Goal: Find specific page/section: Find specific page/section

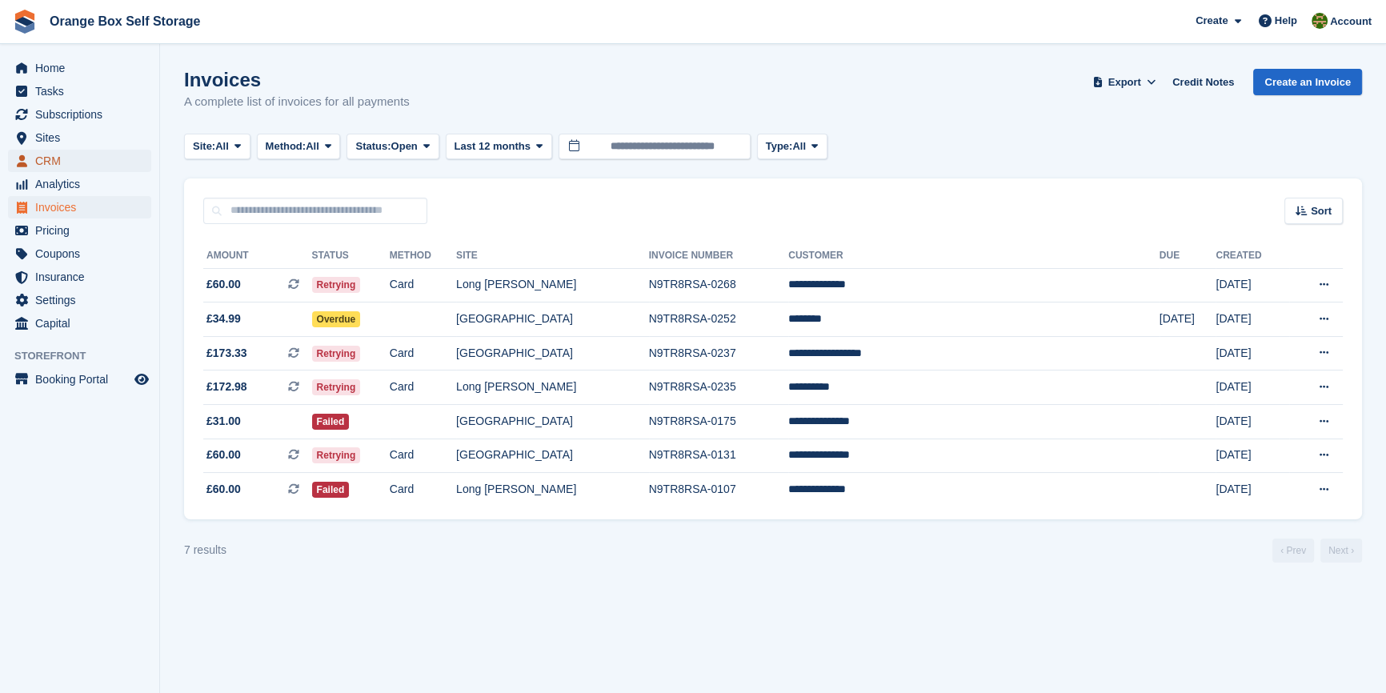
click at [55, 166] on span "CRM" at bounding box center [83, 161] width 96 height 22
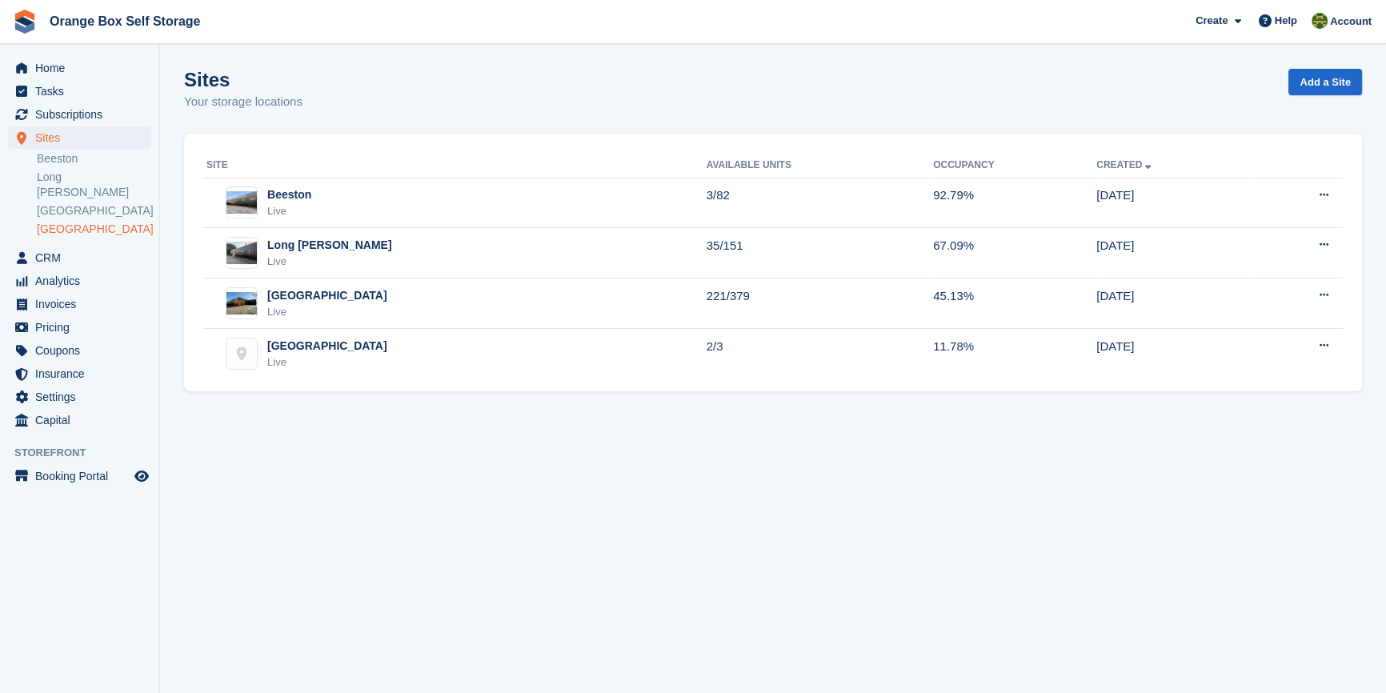
click at [77, 222] on link "[GEOGRAPHIC_DATA]" at bounding box center [94, 229] width 114 height 15
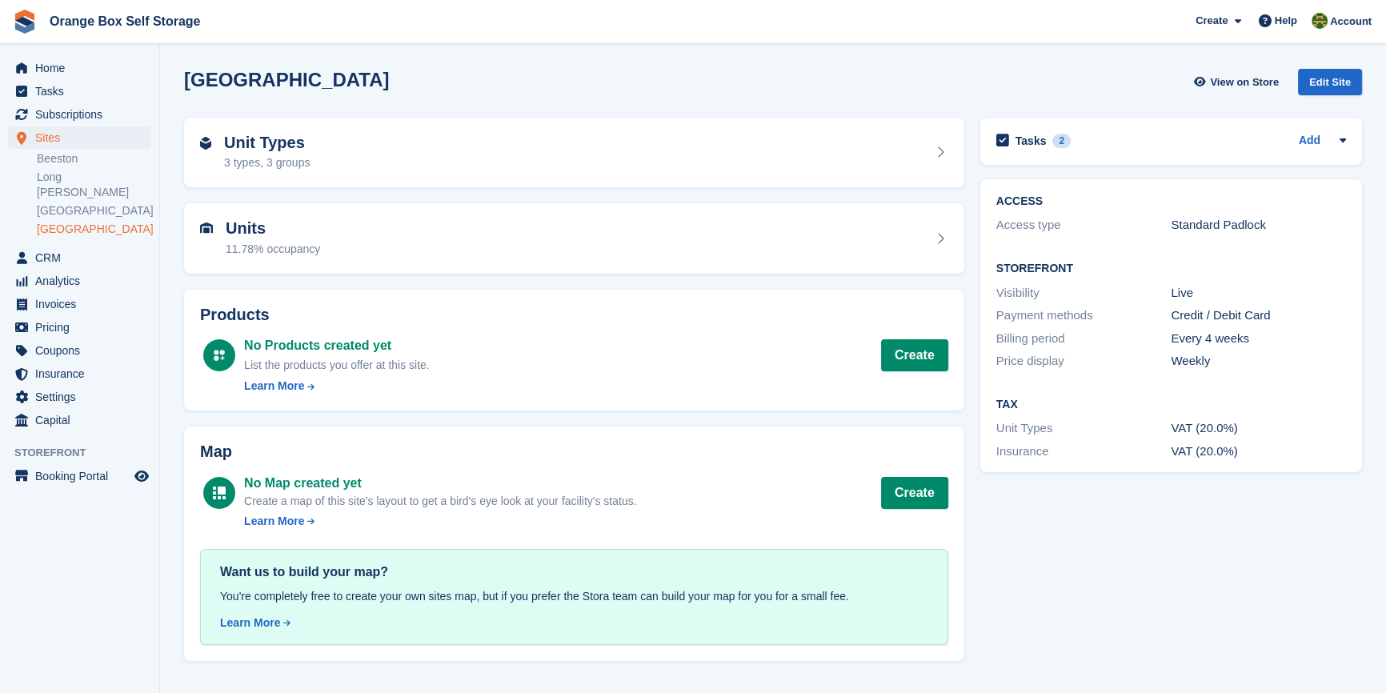
click at [1197, 589] on div "Tasks 2 Add [DATE] - EML - [GEOGRAPHIC_DATA]/Derby - Sharqa (Commercial Improve…" at bounding box center [1171, 389] width 398 height 558
click at [1147, 145] on div "Tasks 2 Add" at bounding box center [1171, 141] width 350 height 22
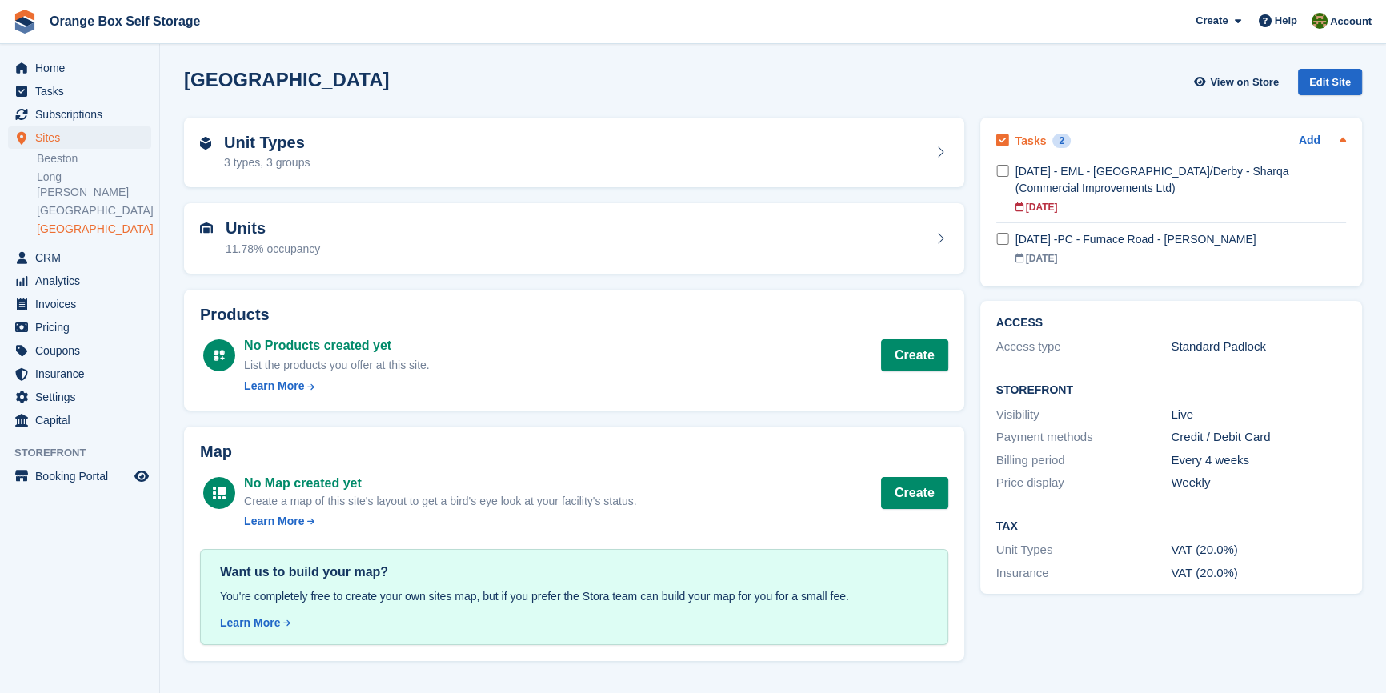
click at [1161, 136] on div "Tasks 2 Add" at bounding box center [1171, 141] width 350 height 22
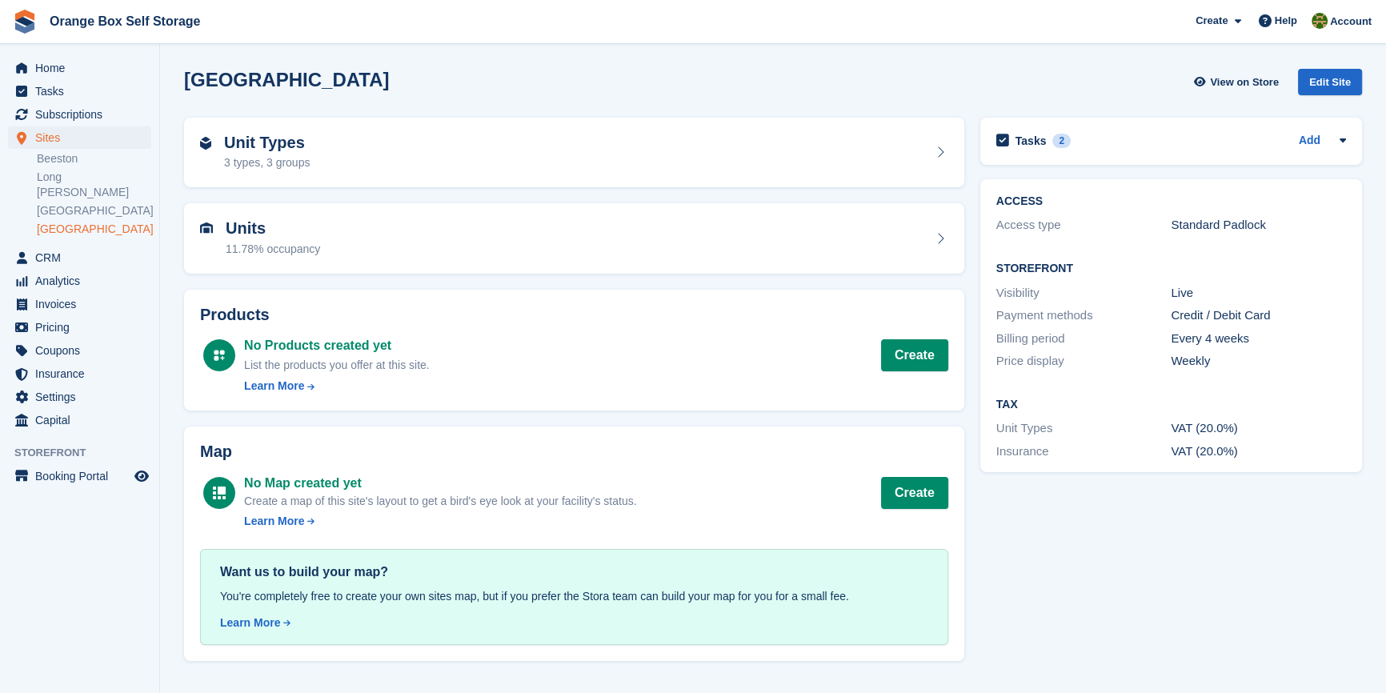
click at [1149, 594] on div "Tasks 2 Add [DATE] - EML - [GEOGRAPHIC_DATA]/Derby - Sharqa (Commercial Improve…" at bounding box center [1171, 389] width 398 height 558
click at [495, 149] on div "Unit Types 3 types, 3 groups" at bounding box center [574, 153] width 748 height 38
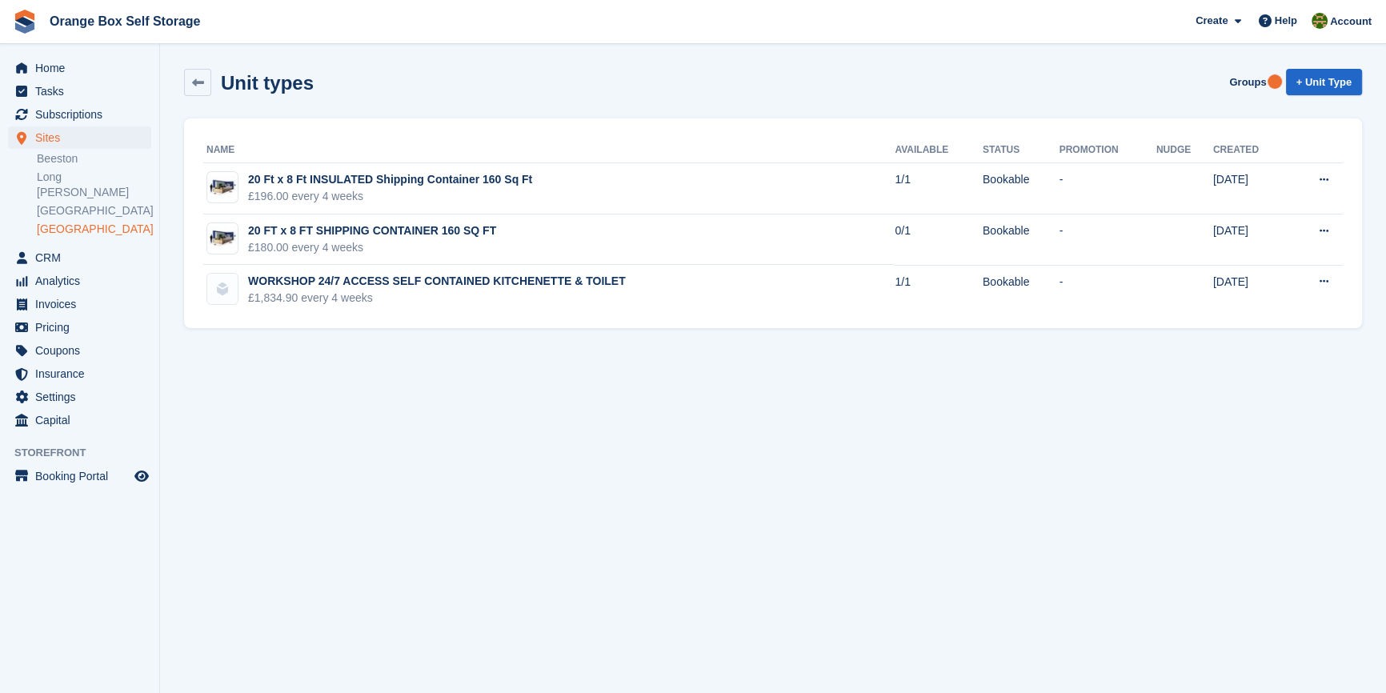
click at [653, 562] on section "Unit types Groups + Unit Type Name Available Status Promotion Nudge Created 20 …" at bounding box center [773, 346] width 1226 height 693
click at [444, 503] on section "Unit types Groups + Unit Type Name Available Status Promotion Nudge Created 20 …" at bounding box center [773, 346] width 1226 height 693
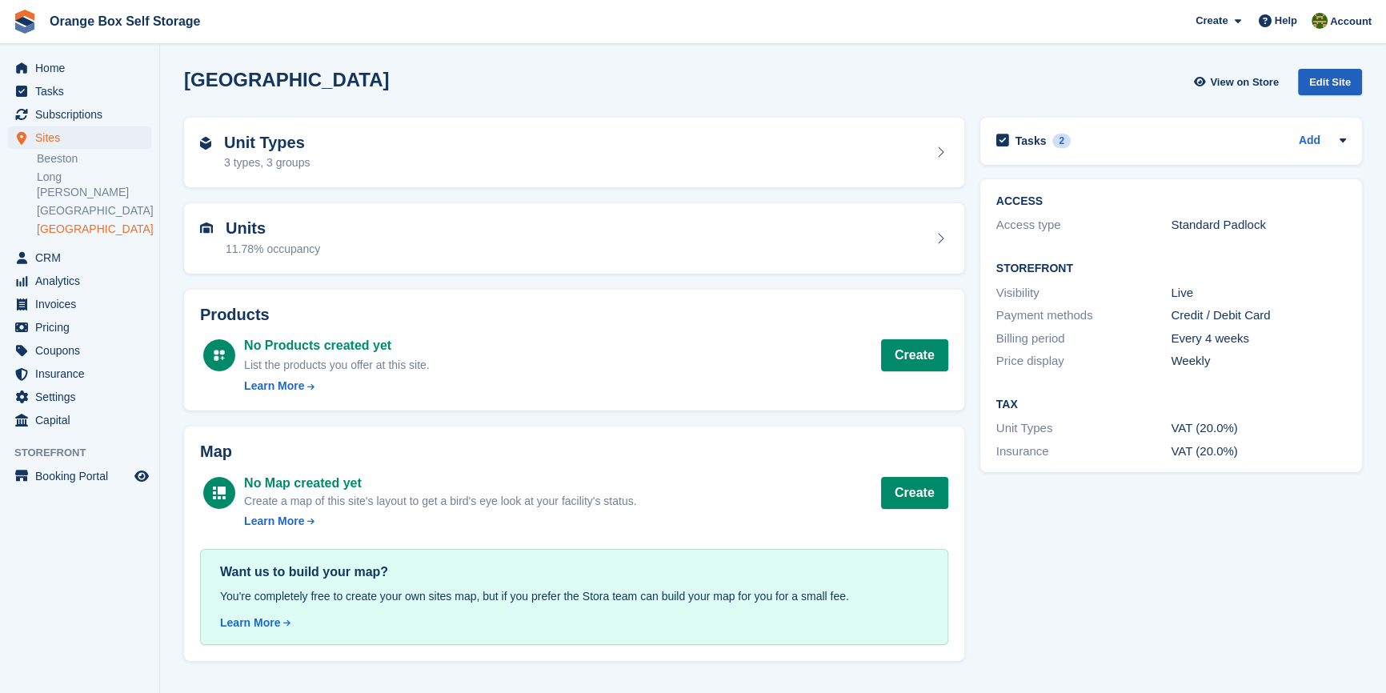
click at [1336, 92] on div "Edit Site" at bounding box center [1330, 82] width 64 height 26
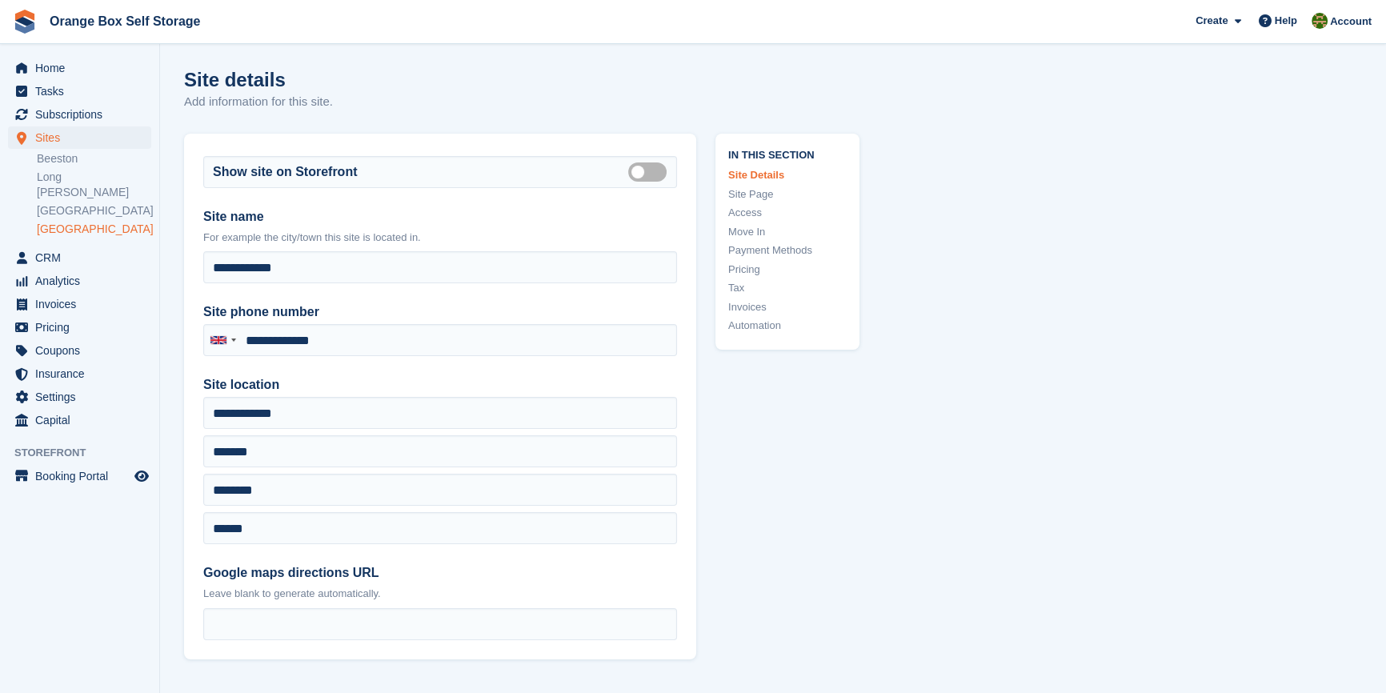
type input "**********"
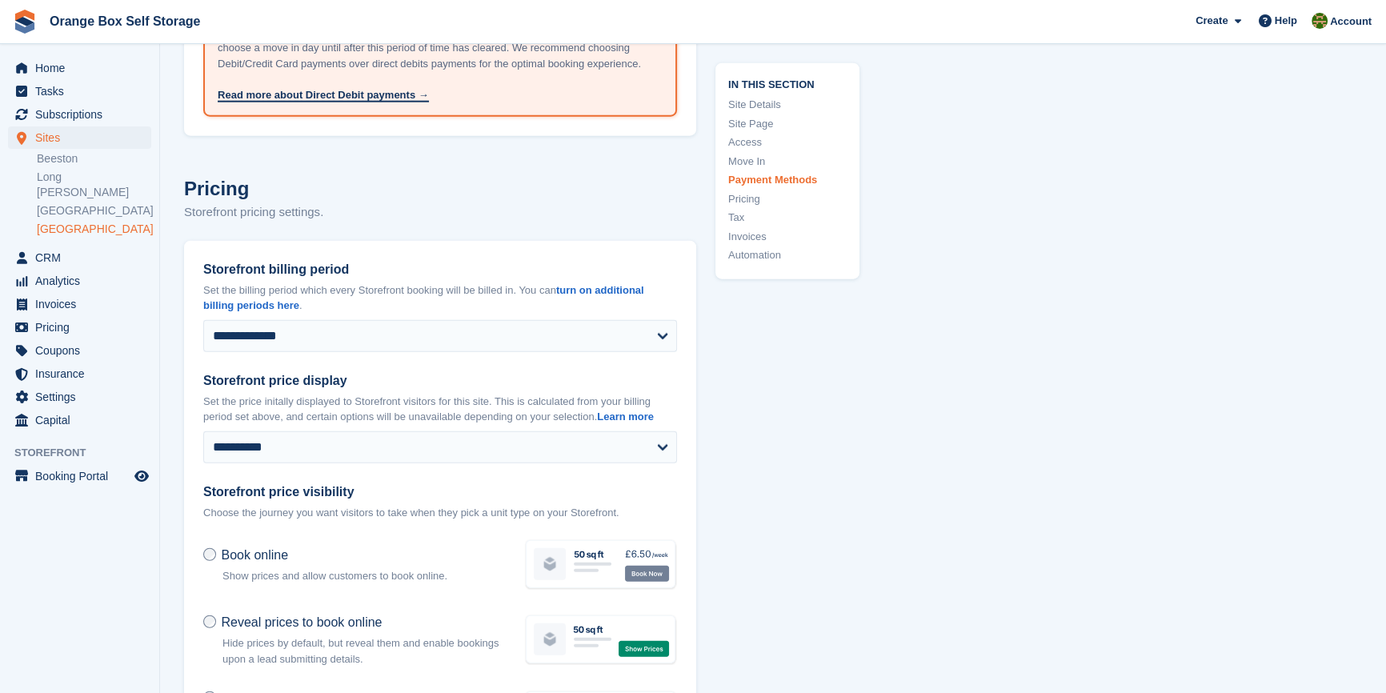
scroll to position [5091, 0]
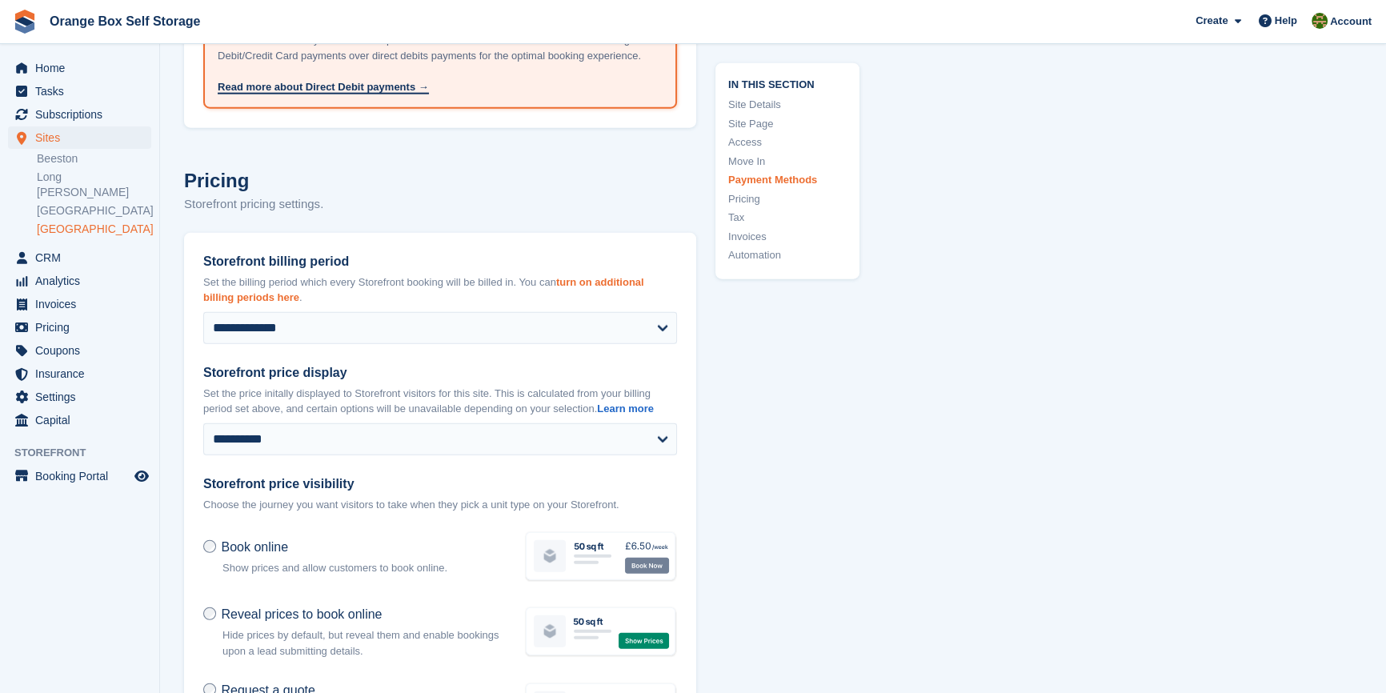
click at [286, 296] on link "turn on additional billing periods here" at bounding box center [423, 290] width 441 height 28
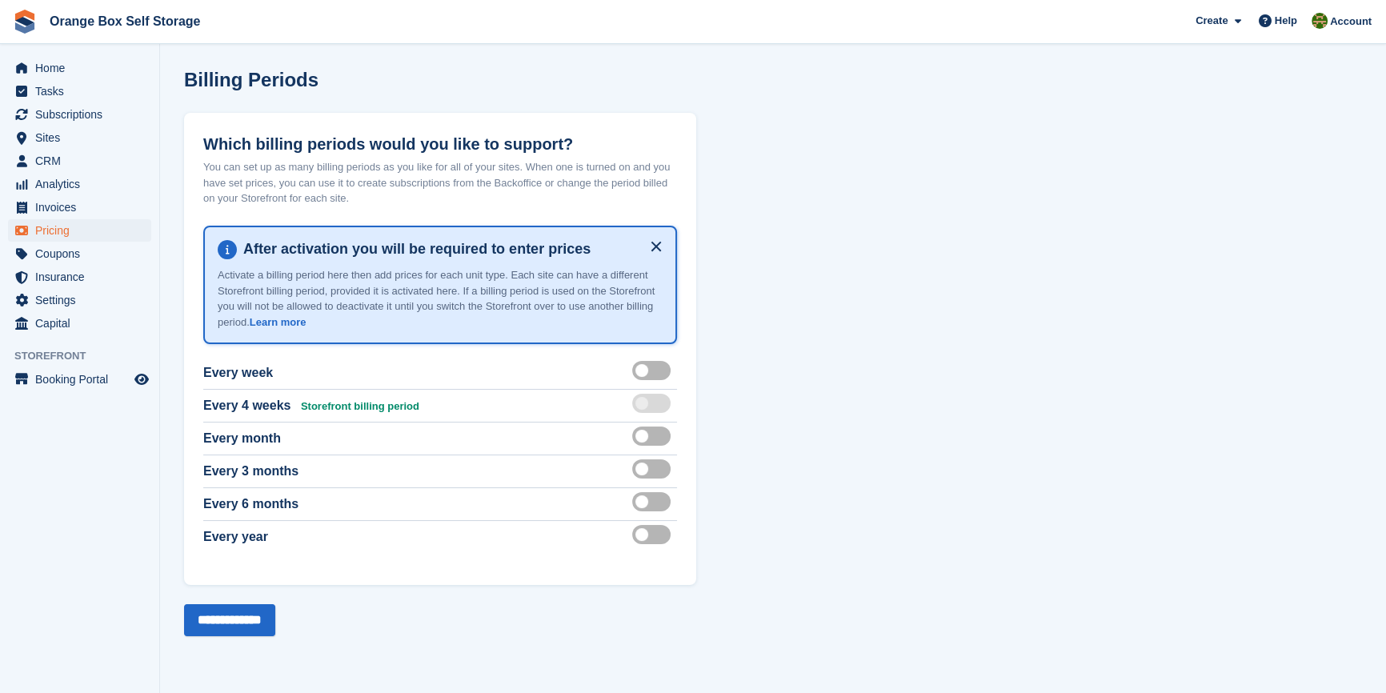
click at [644, 408] on div at bounding box center [654, 405] width 45 height 19
click at [823, 320] on section "Billing Periods Which billing periods would you like to support? You can set up…" at bounding box center [773, 346] width 1226 height 693
click at [638, 369] on label at bounding box center [654, 370] width 45 height 13
drag, startPoint x: 230, startPoint y: 614, endPoint x: 238, endPoint y: 624, distance: 12.5
click at [231, 614] on input "**********" at bounding box center [229, 620] width 91 height 32
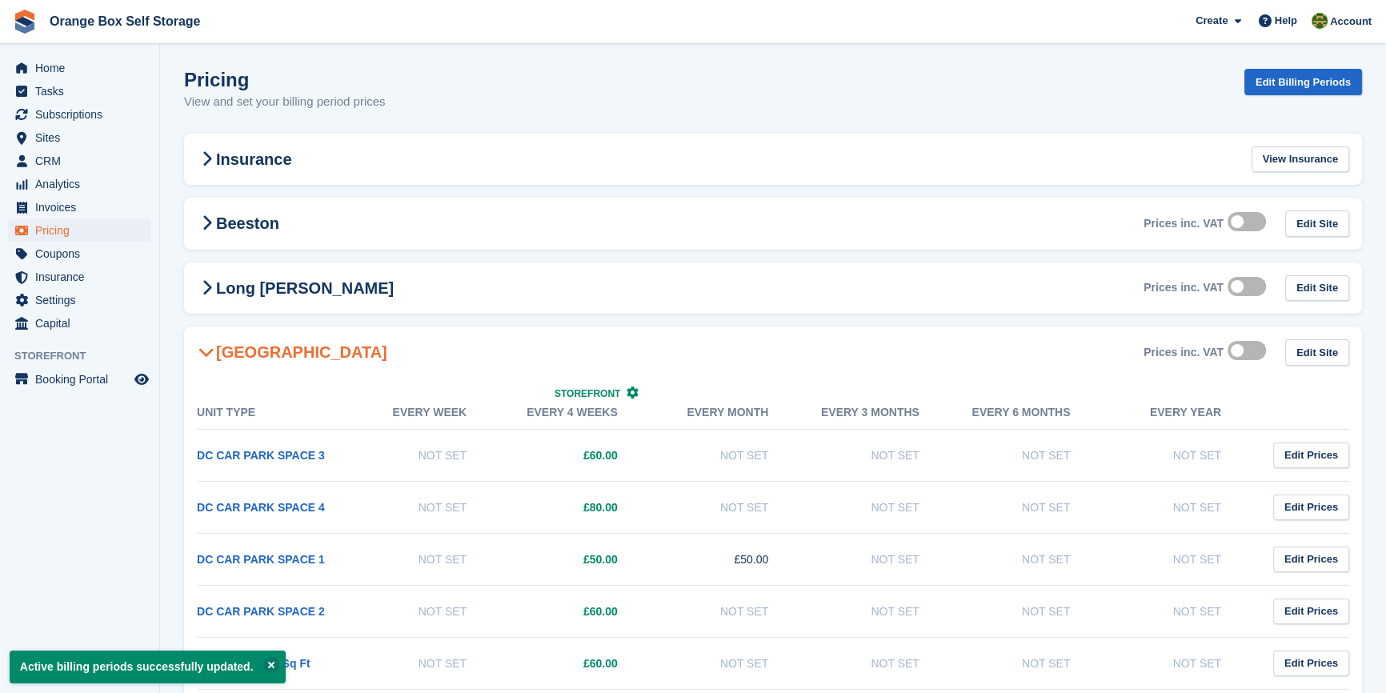
click at [33, 506] on aside "Home Tasks Subscriptions Subscriptions Subscriptions Contracts Price increases …" at bounding box center [79, 350] width 159 height 613
click at [635, 390] on icon at bounding box center [632, 392] width 12 height 12
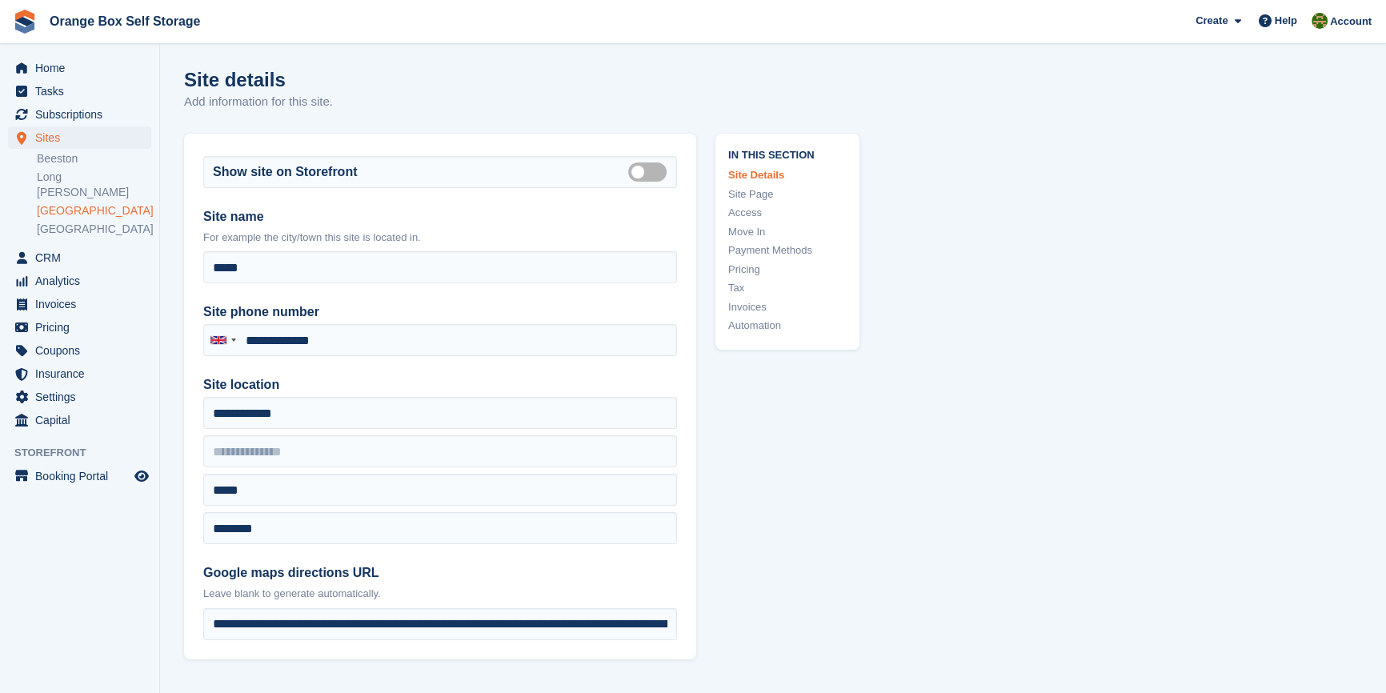
type input "**********"
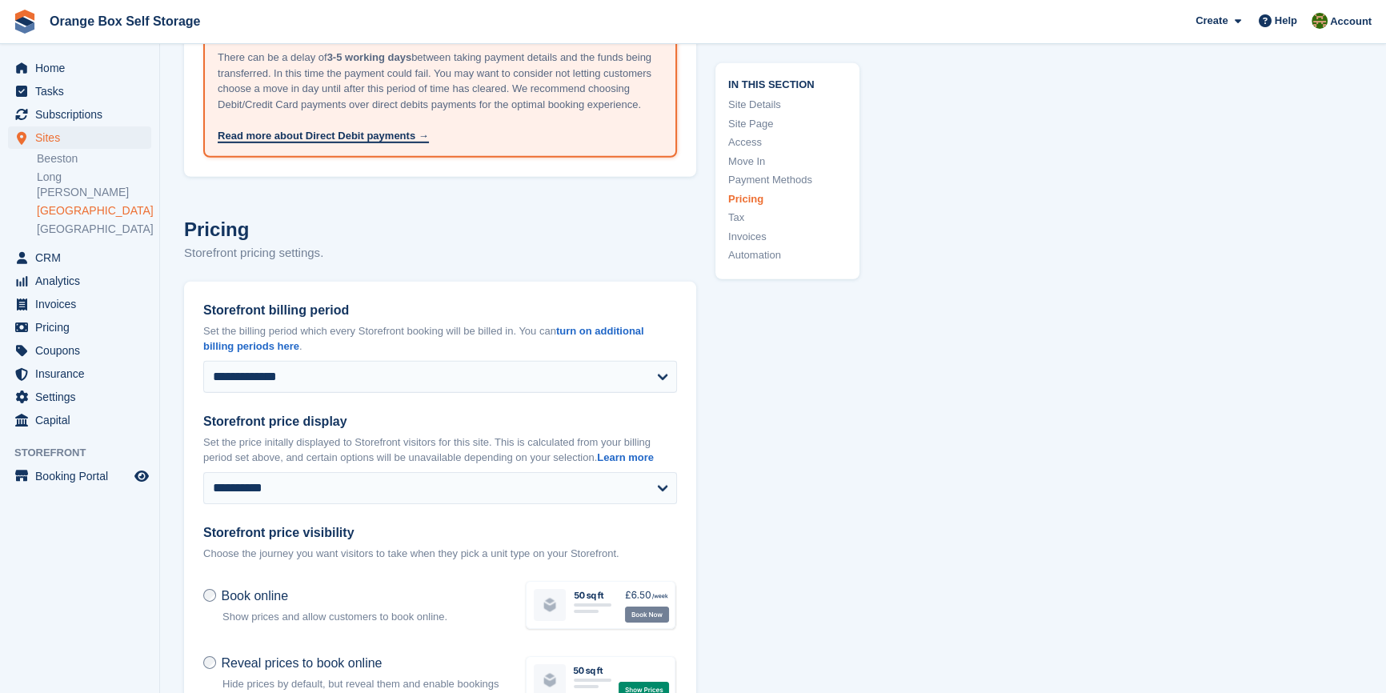
scroll to position [6360, 0]
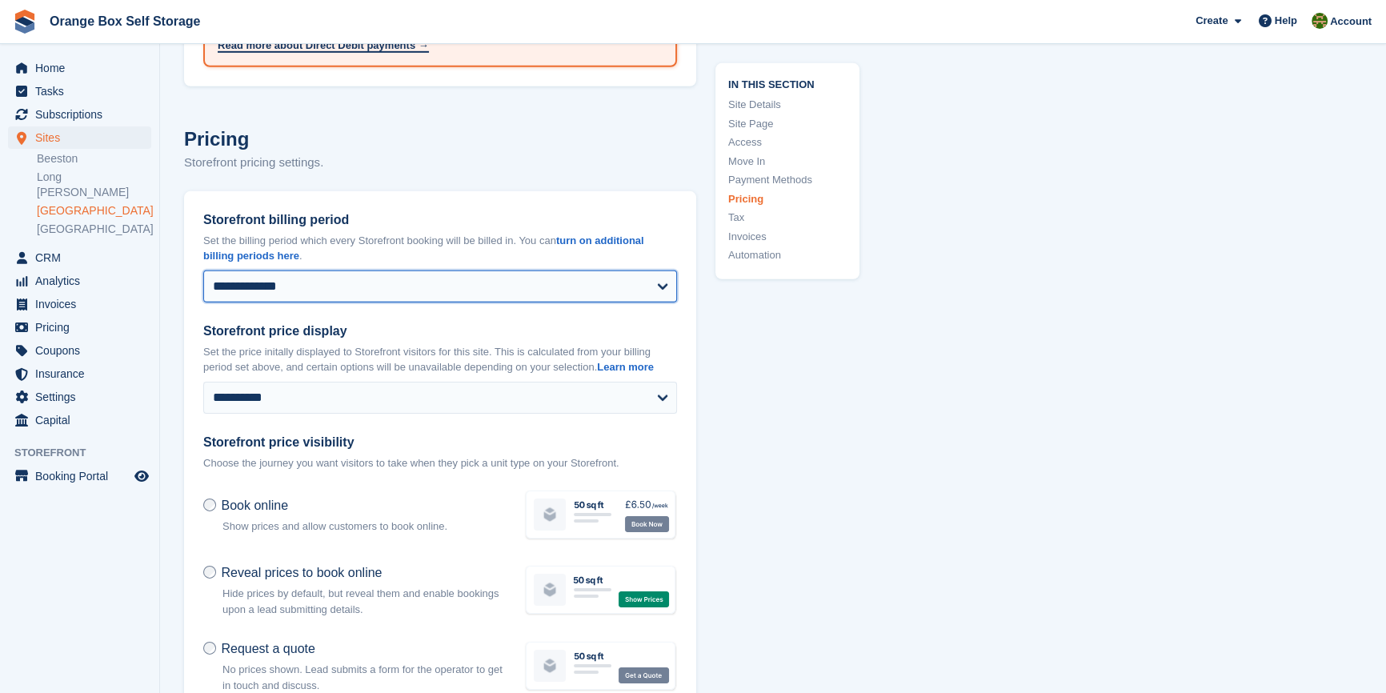
click at [349, 279] on select "**********" at bounding box center [440, 286] width 474 height 32
click at [318, 271] on select "**********" at bounding box center [440, 286] width 474 height 32
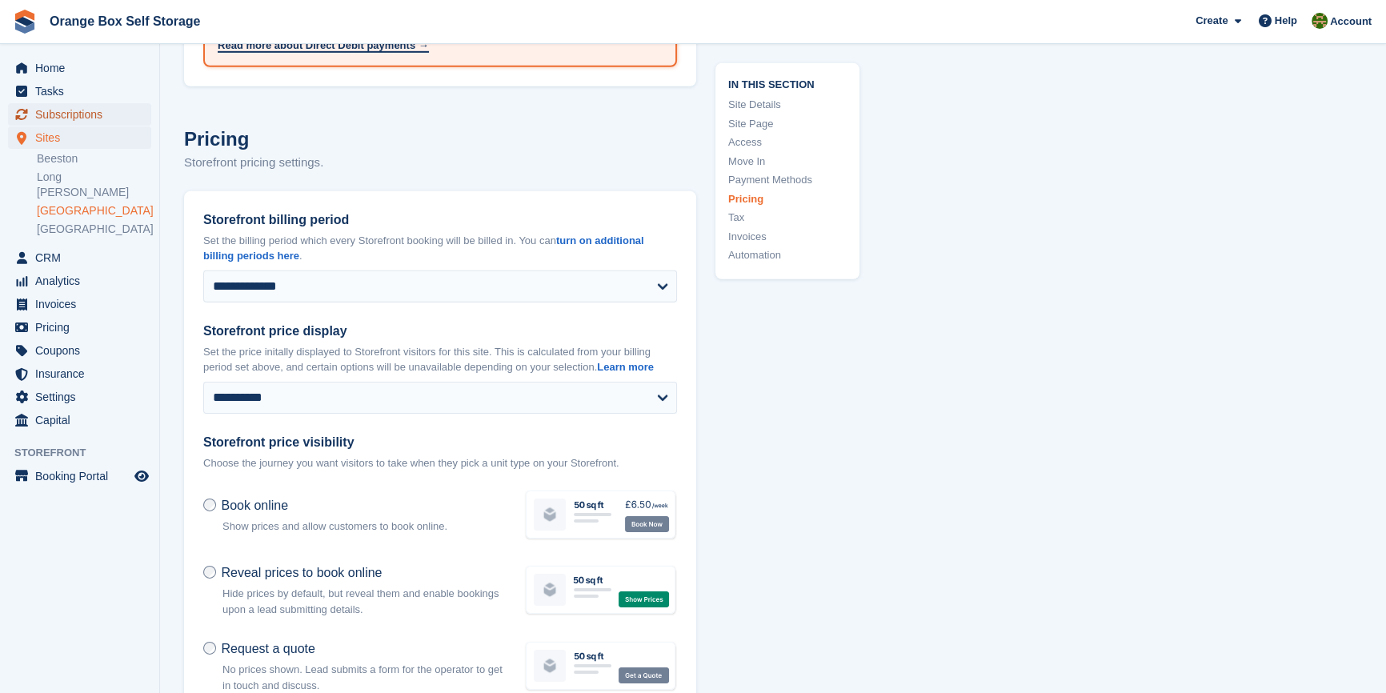
click at [86, 122] on span "Subscriptions" at bounding box center [83, 114] width 96 height 22
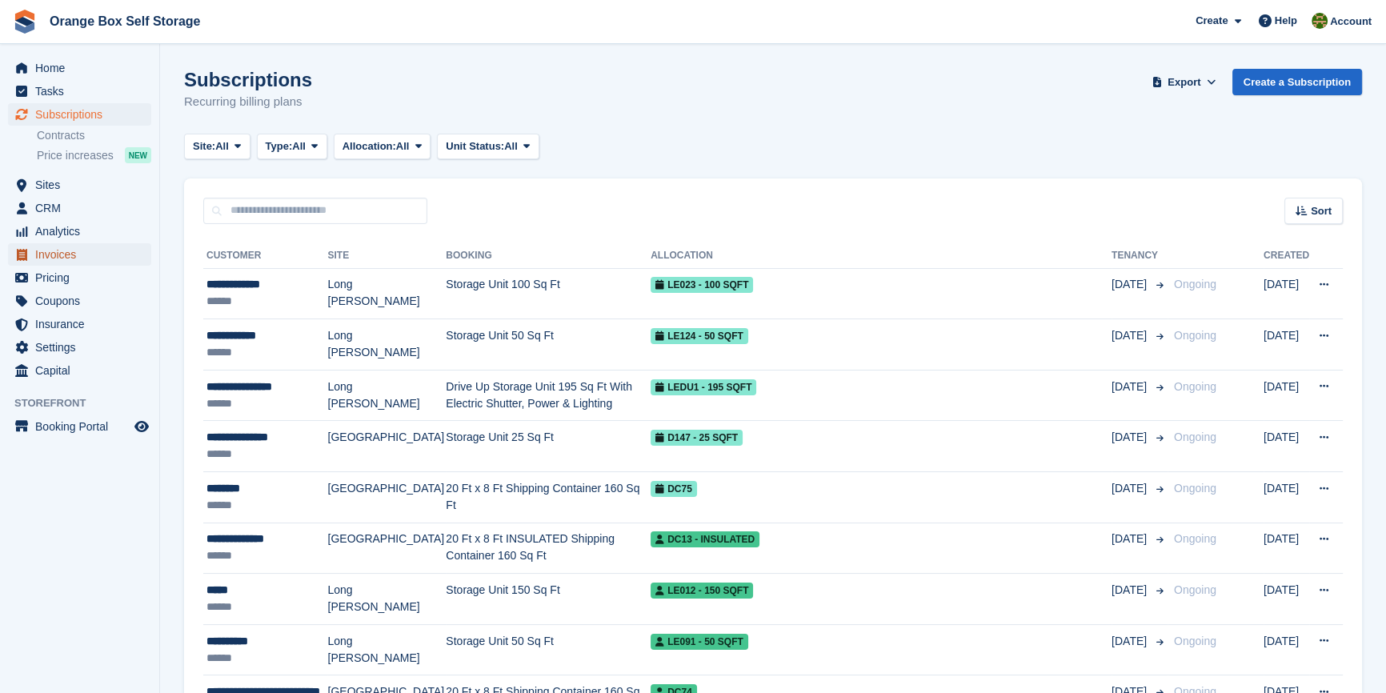
click at [72, 258] on span "Invoices" at bounding box center [83, 254] width 96 height 22
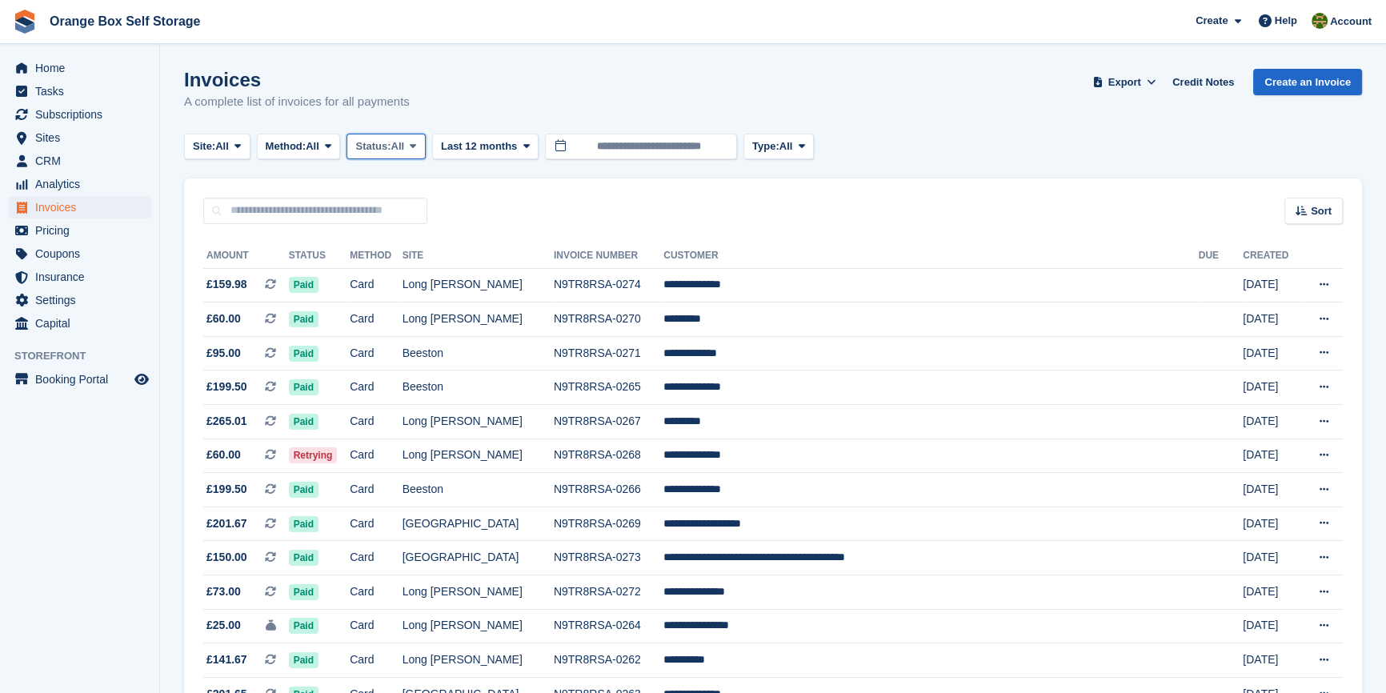
click at [390, 146] on span "Status:" at bounding box center [372, 146] width 35 height 16
click at [389, 268] on link "Open" at bounding box center [423, 270] width 139 height 29
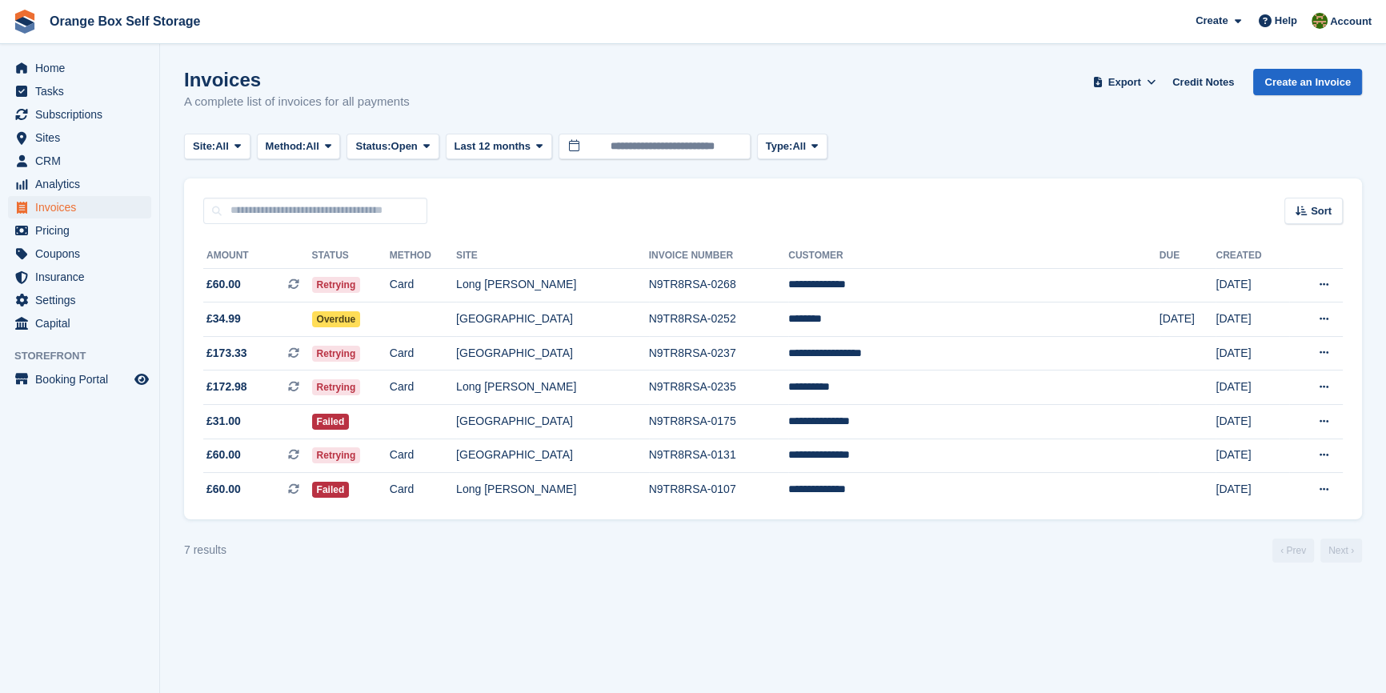
click at [109, 521] on aside "Home Tasks Subscriptions Subscriptions Subscriptions Contracts Price increases …" at bounding box center [79, 350] width 159 height 613
click at [59, 166] on span "CRM" at bounding box center [83, 161] width 96 height 22
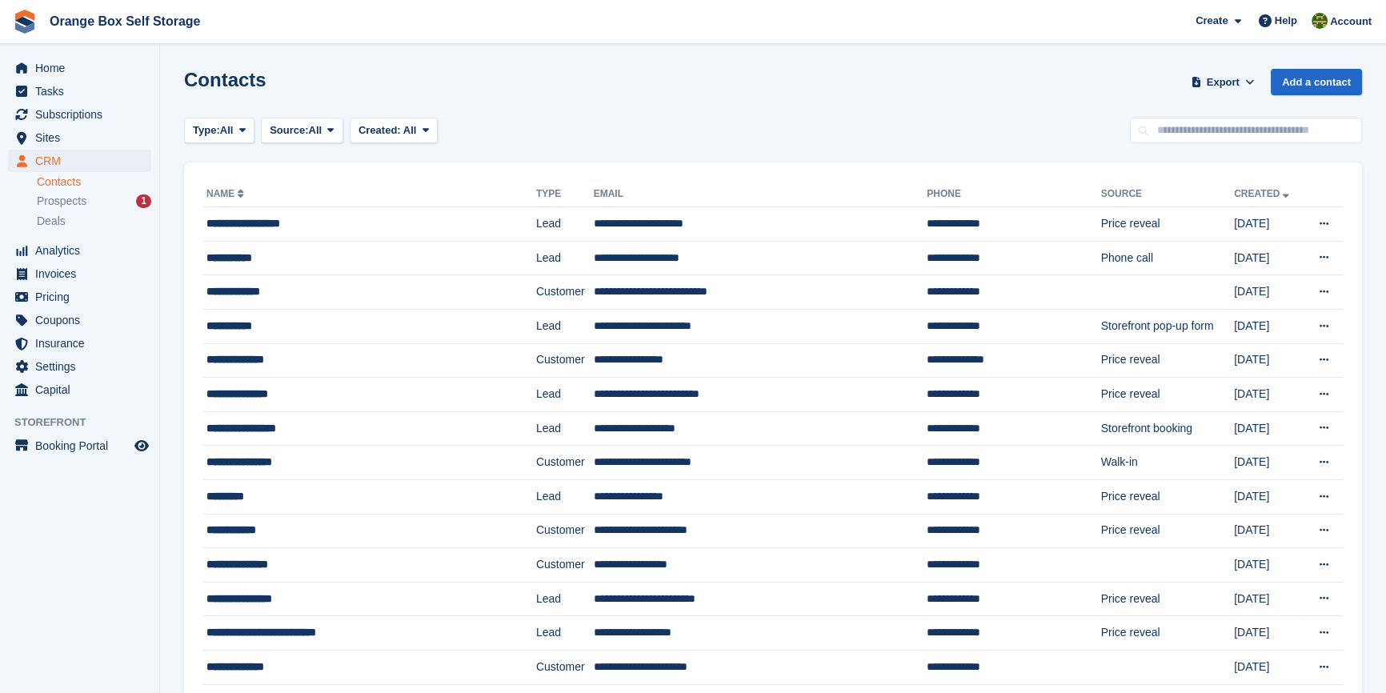
click at [1193, 136] on input "text" at bounding box center [1246, 131] width 232 height 26
type input "******"
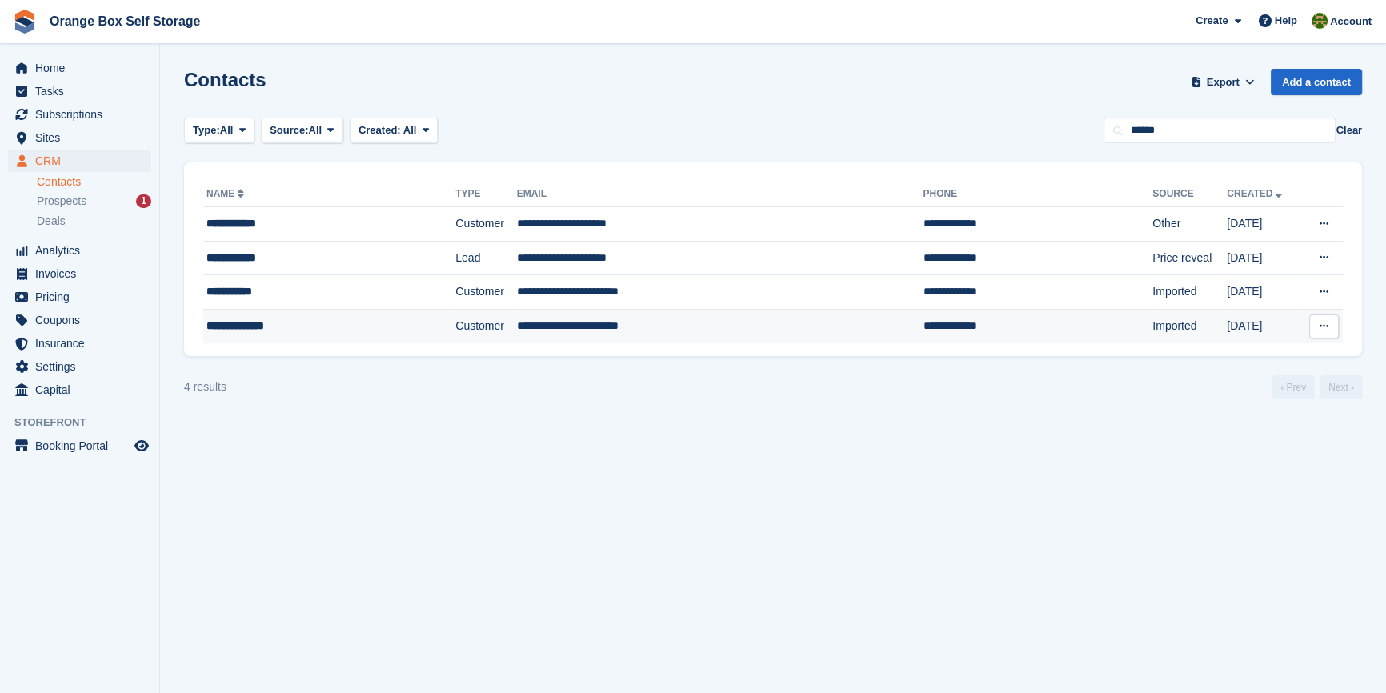
click at [304, 324] on div "**********" at bounding box center [305, 326] width 198 height 17
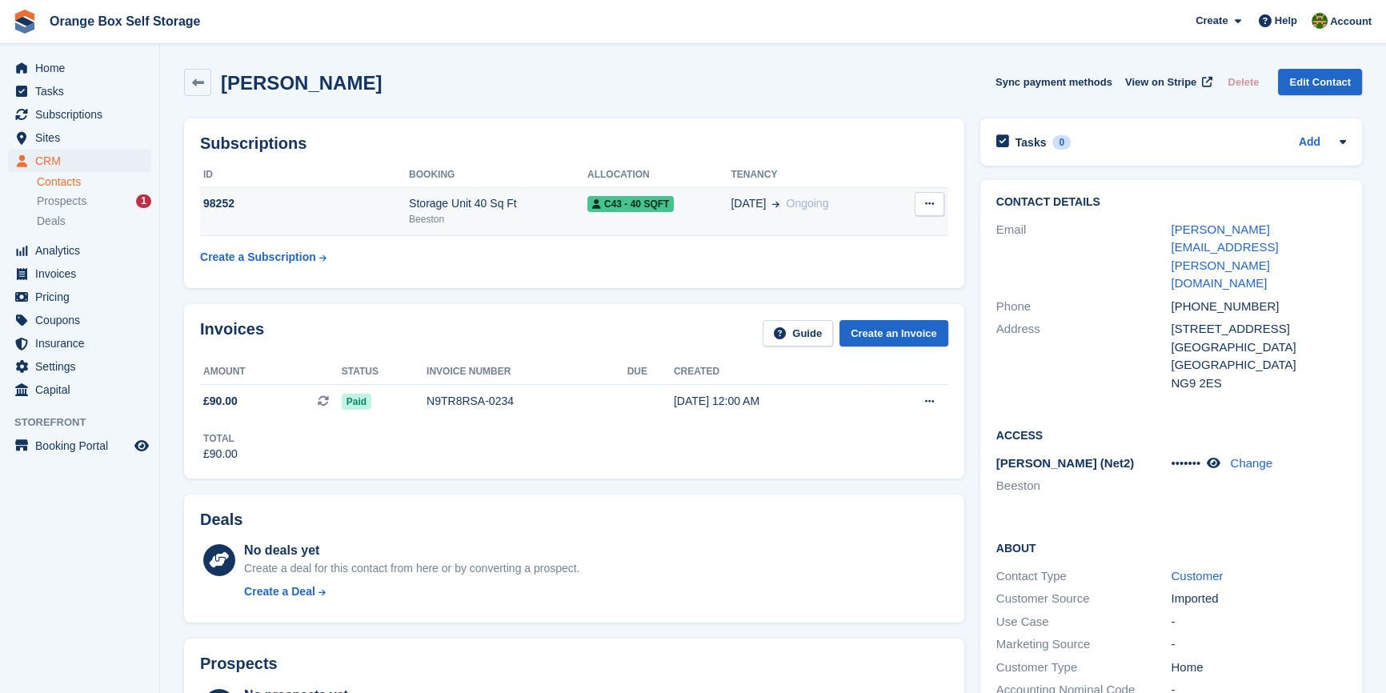
click at [374, 216] on td "98252" at bounding box center [304, 211] width 209 height 49
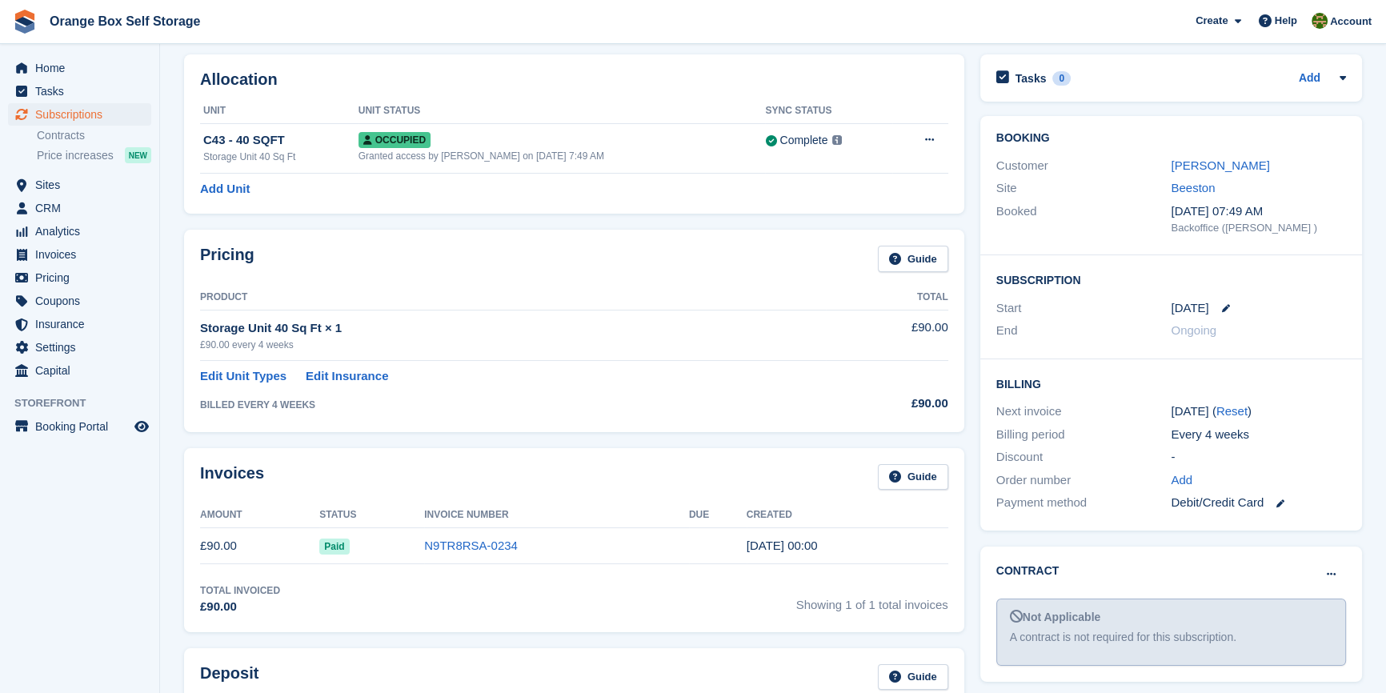
scroll to position [145, 0]
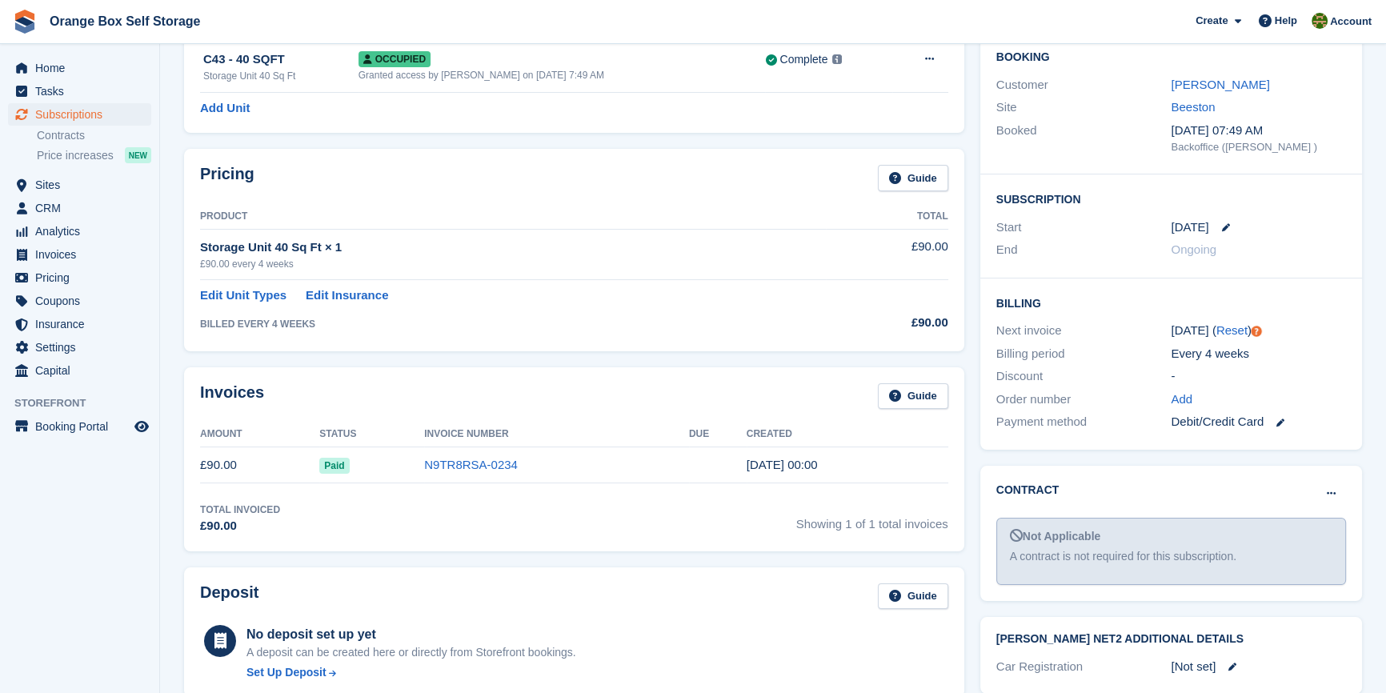
click at [592, 512] on div "Total Invoiced £90.00 Showing 1 of 1 total invoices" at bounding box center [574, 518] width 748 height 33
click at [53, 210] on span "CRM" at bounding box center [83, 208] width 96 height 22
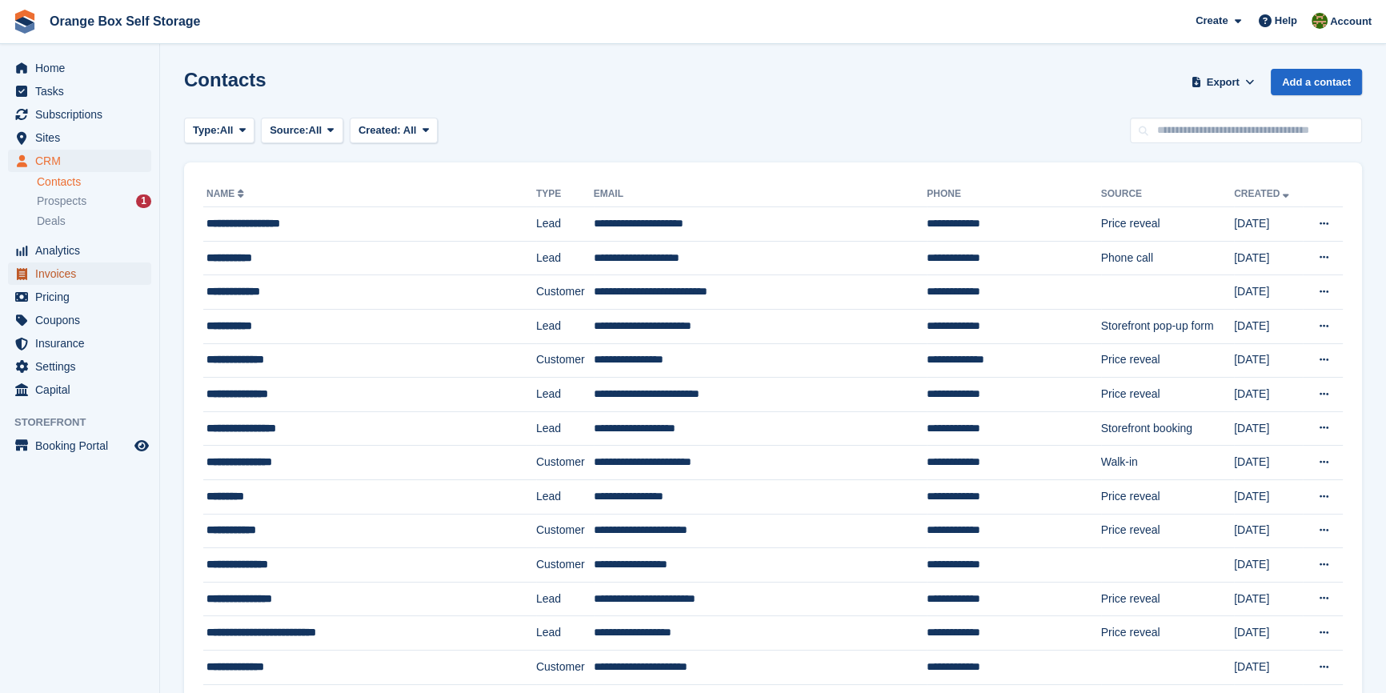
click at [60, 271] on span "Invoices" at bounding box center [83, 273] width 96 height 22
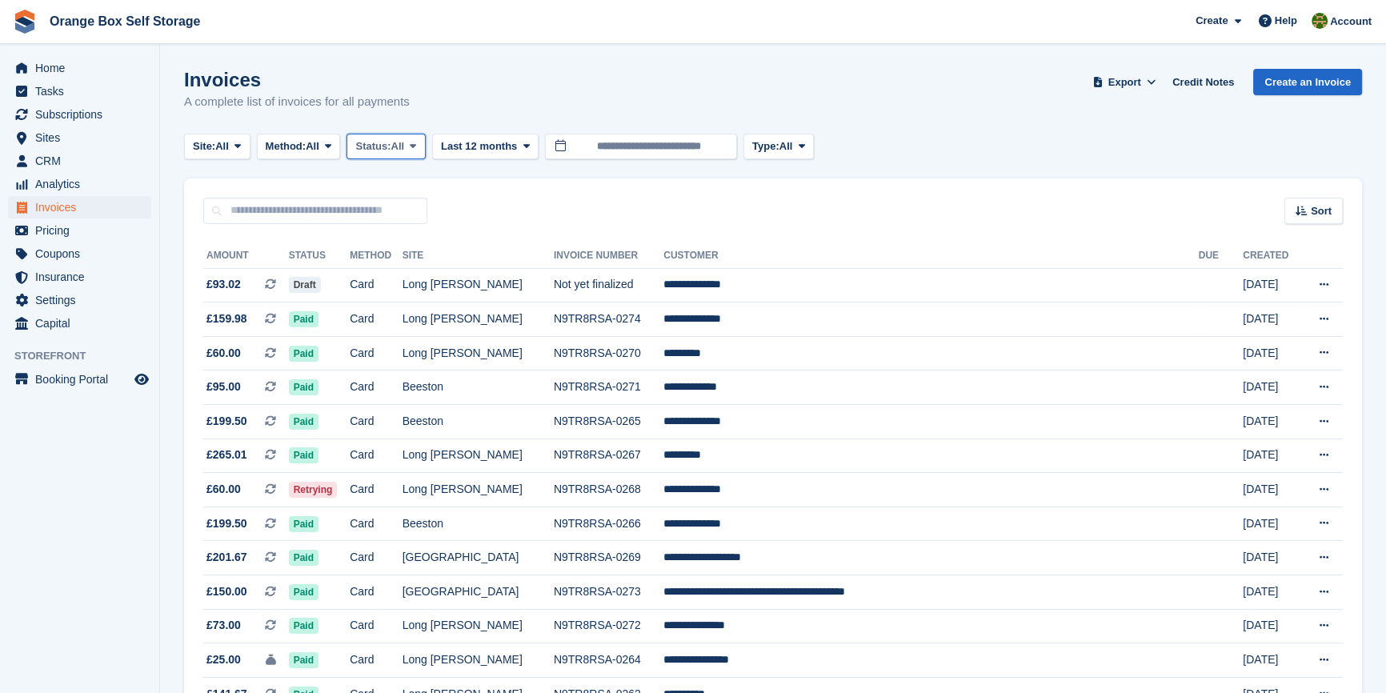
click at [391, 154] on button "Status: All" at bounding box center [385, 147] width 78 height 26
click at [390, 272] on link "Open" at bounding box center [423, 270] width 139 height 29
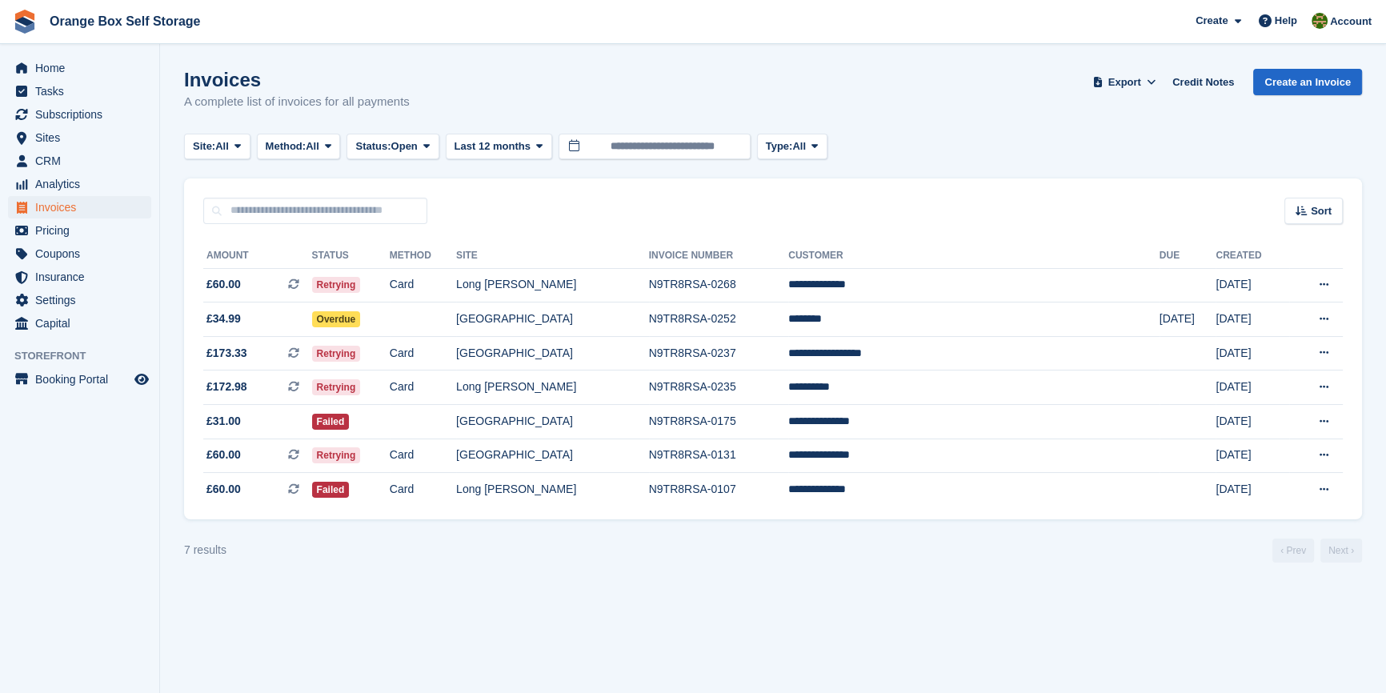
click at [56, 514] on aside "Home Tasks Subscriptions Subscriptions Subscriptions Contracts Price increases …" at bounding box center [79, 350] width 159 height 613
click at [576, 610] on section "Invoices A complete list of invoices for all payments Export Export Invoices Ex…" at bounding box center [773, 346] width 1226 height 693
click at [422, 156] on button "Status: Open" at bounding box center [392, 147] width 92 height 26
click at [415, 182] on link "All" at bounding box center [423, 184] width 139 height 29
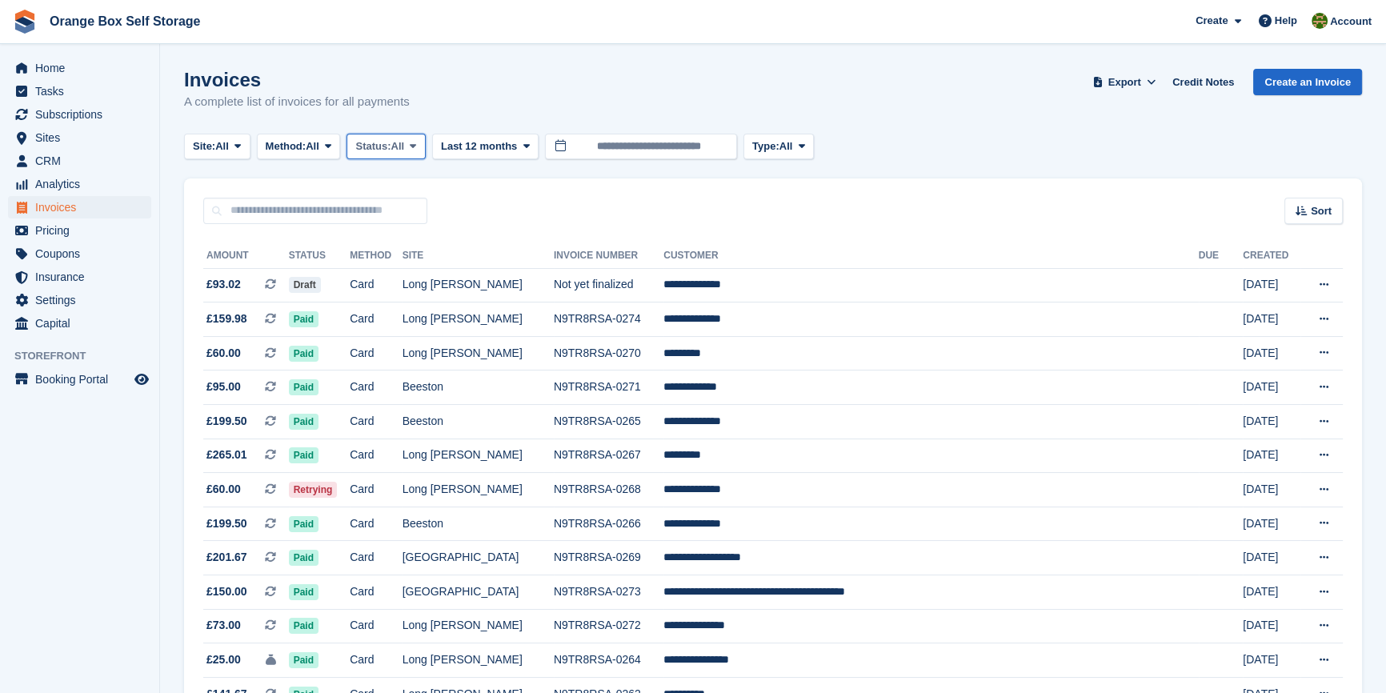
click at [390, 152] on span "Status:" at bounding box center [372, 146] width 35 height 16
click at [406, 272] on link "Open" at bounding box center [423, 270] width 139 height 29
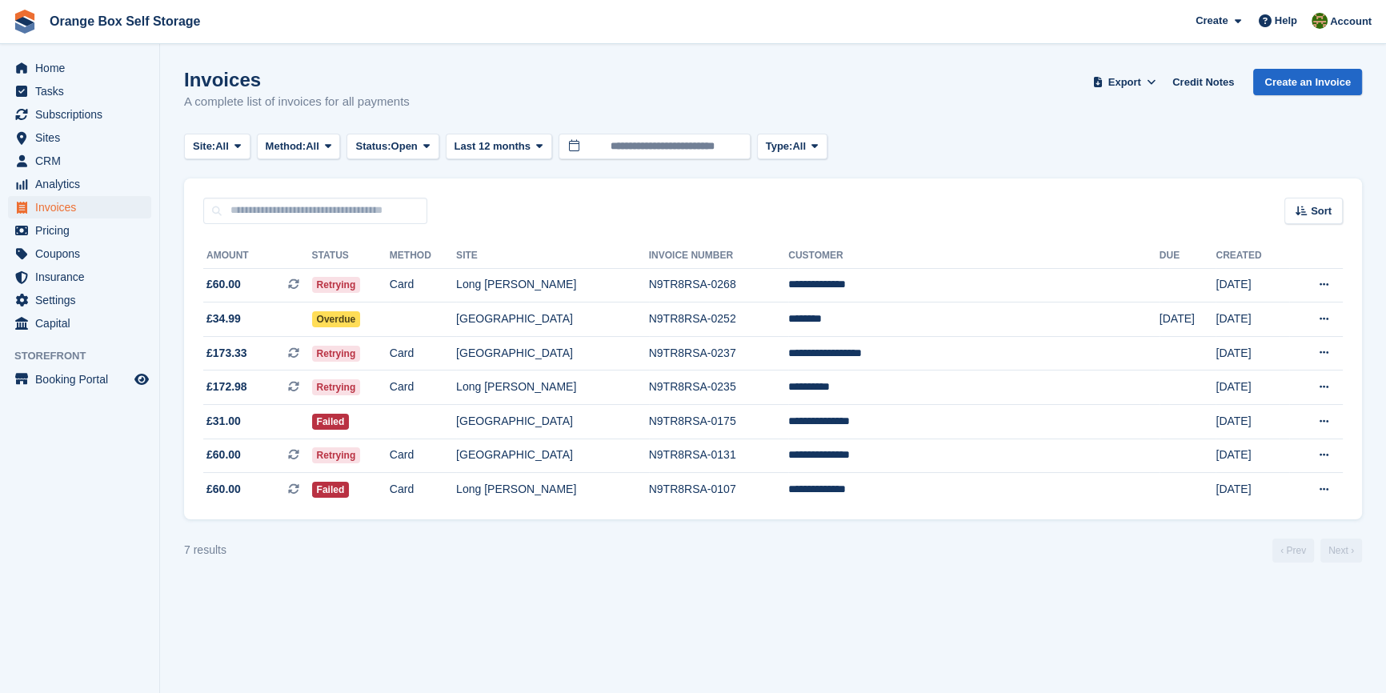
click at [110, 525] on aside "Home Tasks Subscriptions Subscriptions Subscriptions Contracts Price increases …" at bounding box center [79, 350] width 159 height 613
click at [552, 600] on section "Invoices A complete list of invoices for all payments Export Export Invoices Ex…" at bounding box center [773, 346] width 1226 height 693
